Goal: Task Accomplishment & Management: Use online tool/utility

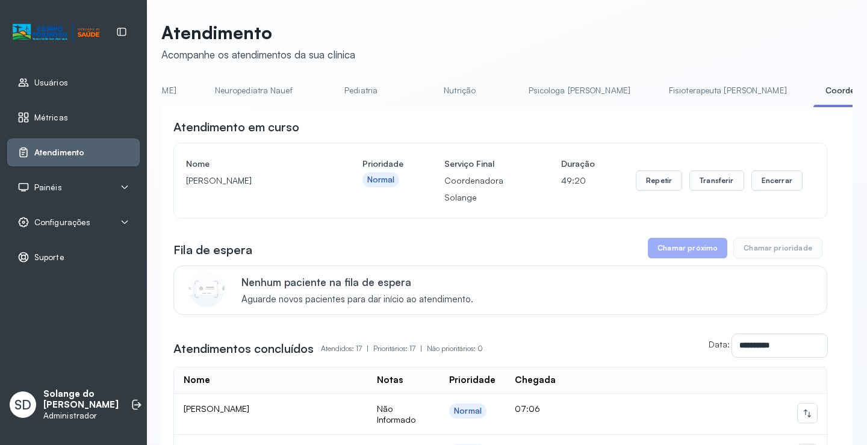
click at [813, 91] on link "Coordenadora Solange" at bounding box center [871, 91] width 116 height 20
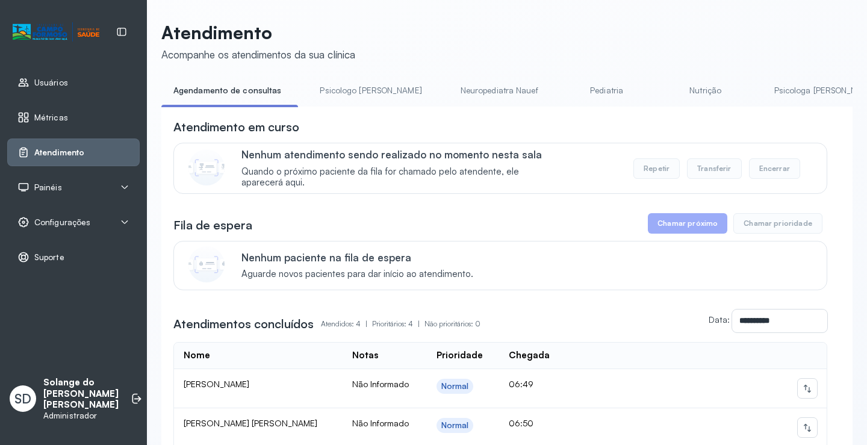
click at [765, 94] on link "Psicologa [PERSON_NAME]" at bounding box center [825, 91] width 126 height 20
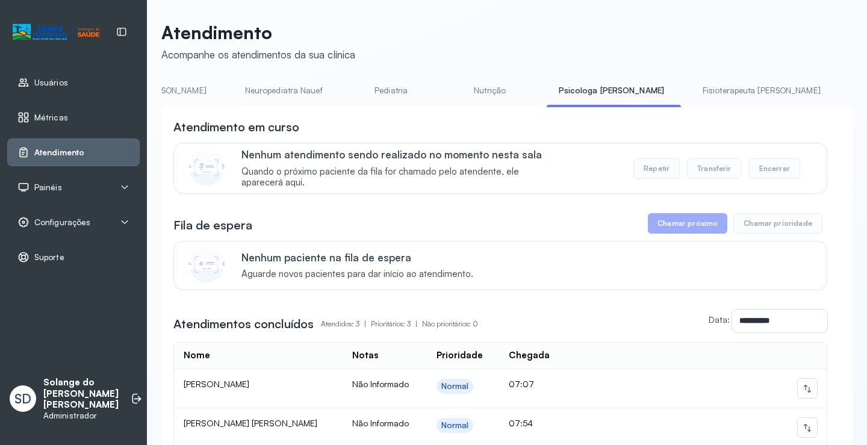
scroll to position [0, 217]
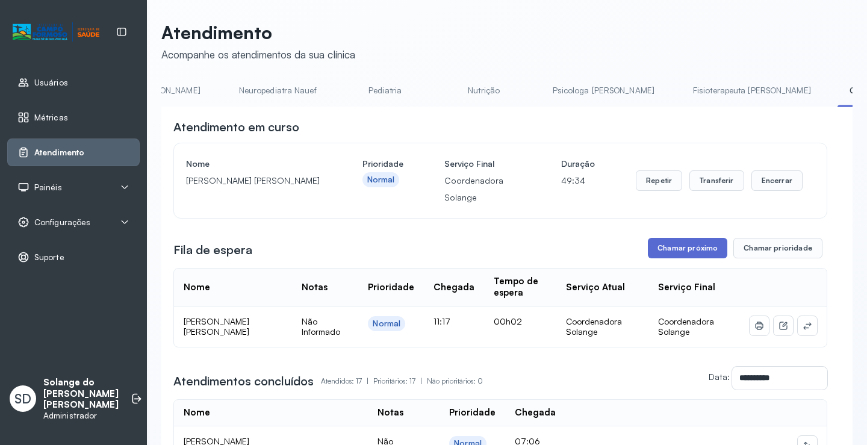
click at [671, 252] on button "Chamar próximo" at bounding box center [686, 248] width 79 height 20
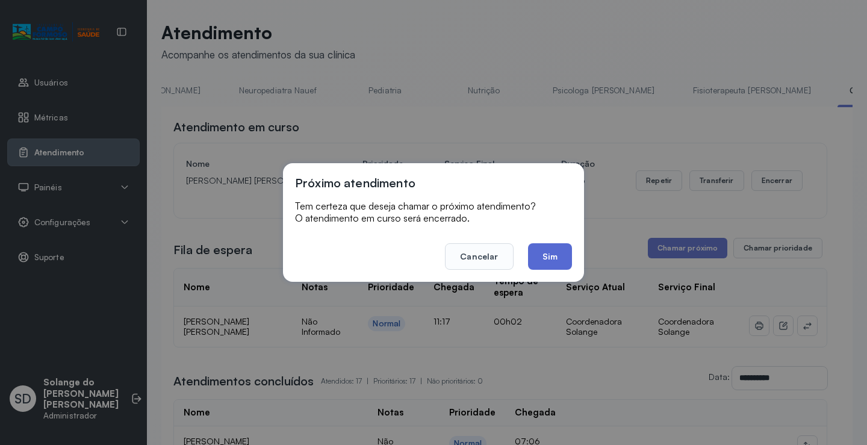
click at [549, 258] on button "Sim" at bounding box center [550, 256] width 44 height 26
